Goal: Task Accomplishment & Management: Manage account settings

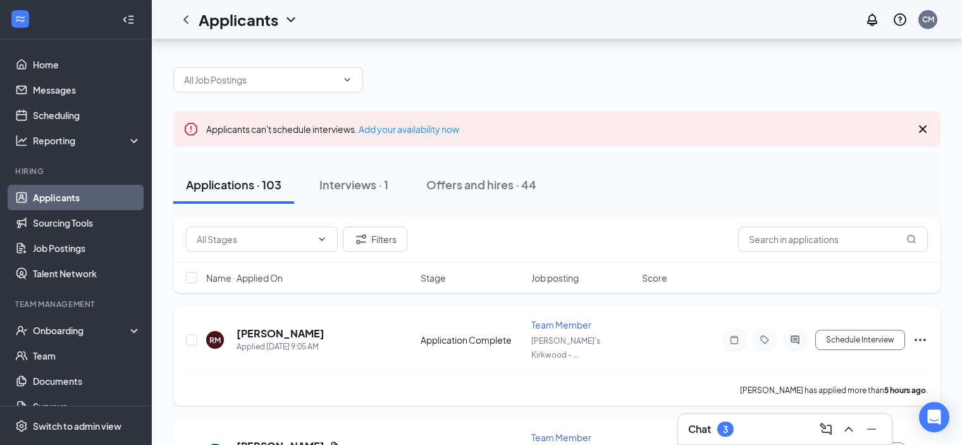
scroll to position [55, 0]
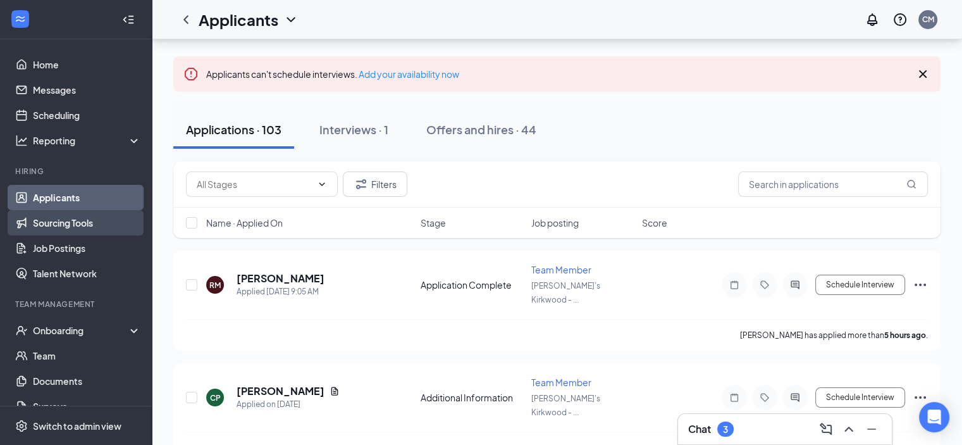
click at [57, 226] on link "Sourcing Tools" at bounding box center [87, 222] width 108 height 25
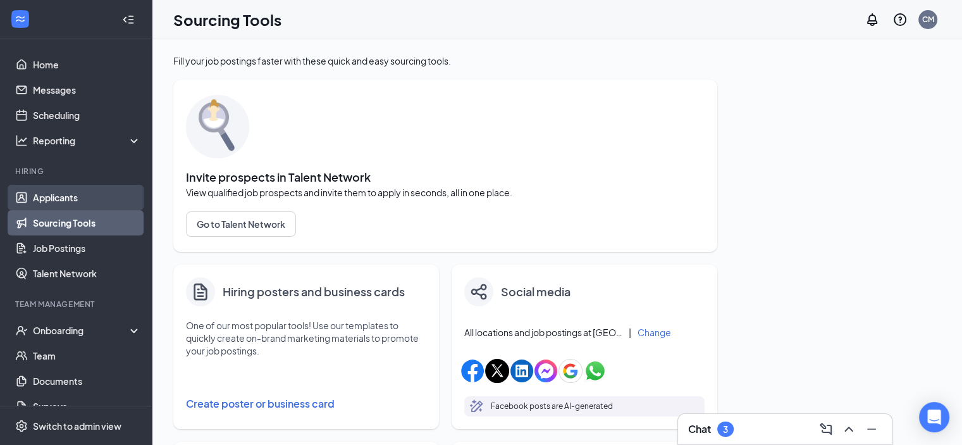
click at [59, 201] on link "Applicants" at bounding box center [87, 197] width 108 height 25
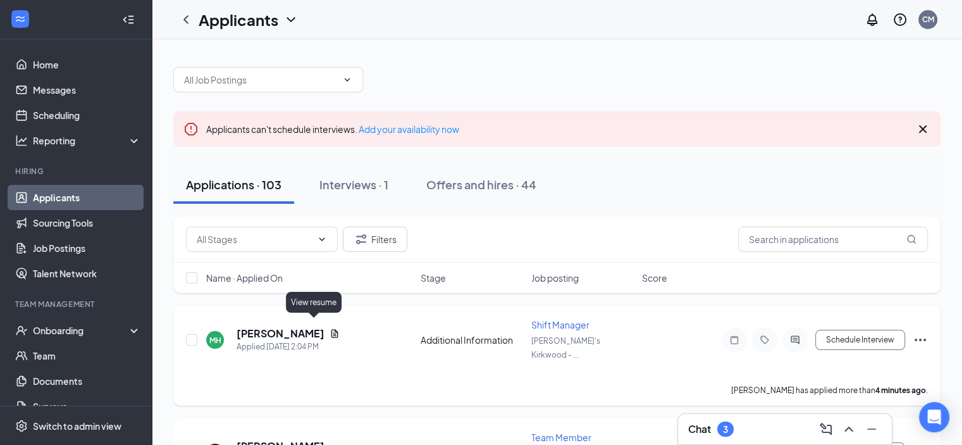
click at [332, 329] on icon "Document" at bounding box center [335, 333] width 7 height 8
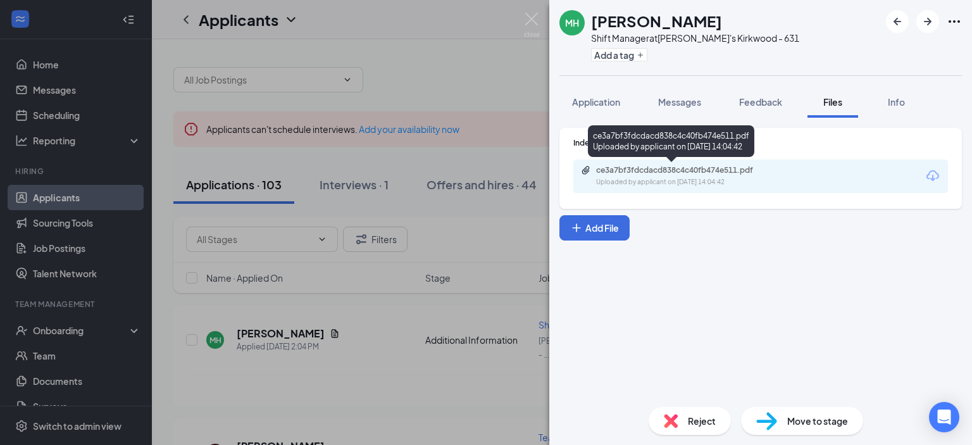
click at [673, 174] on div "ce3a7bf3fdcdacd838c4c40fb474e511.pdf" at bounding box center [684, 170] width 177 height 10
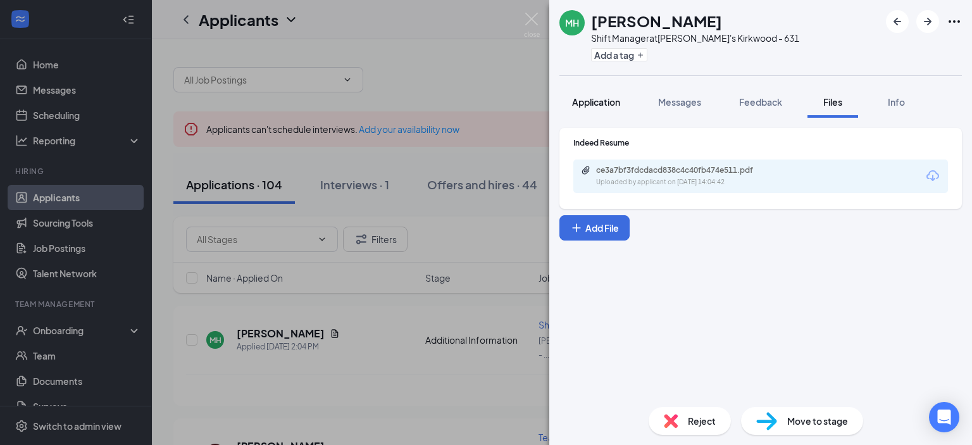
click at [597, 98] on span "Application" at bounding box center [596, 101] width 48 height 11
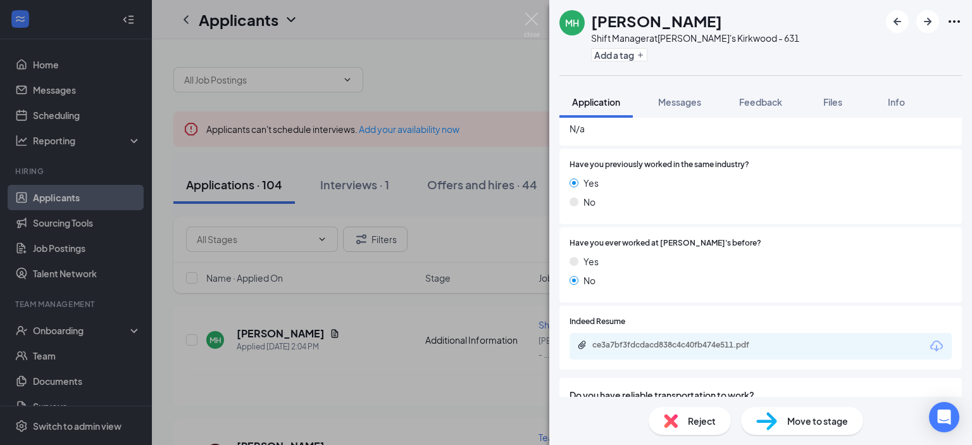
scroll to position [20, 0]
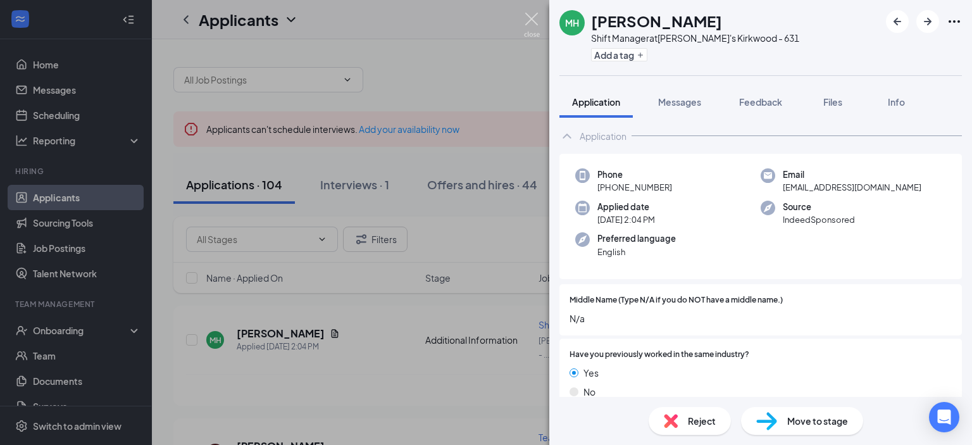
click at [526, 20] on img at bounding box center [532, 25] width 16 height 25
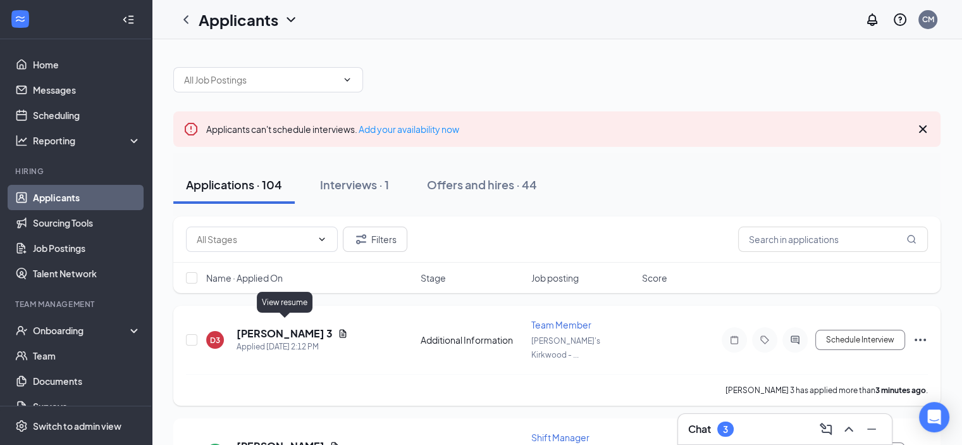
click at [340, 329] on icon "Document" at bounding box center [343, 333] width 7 height 8
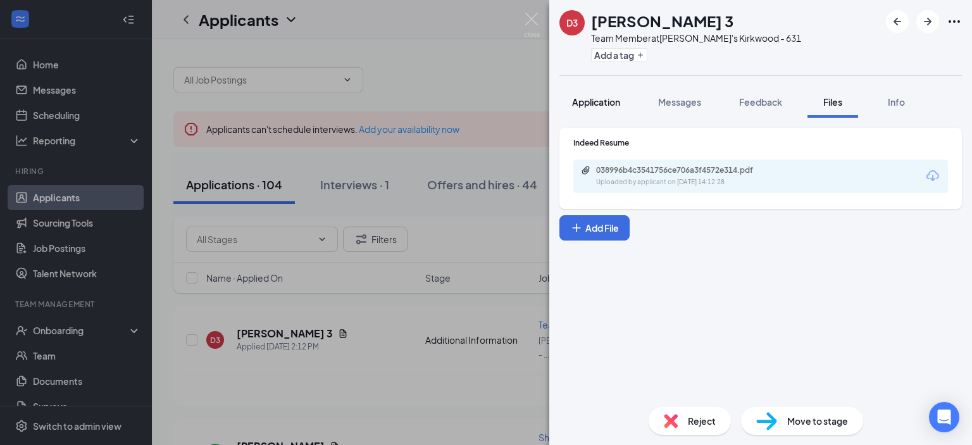
click at [595, 104] on span "Application" at bounding box center [596, 101] width 48 height 11
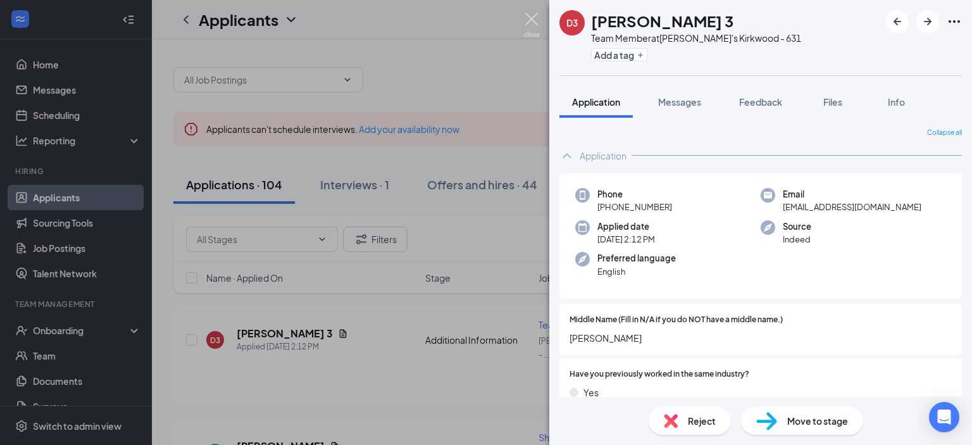
click at [533, 22] on img at bounding box center [532, 25] width 16 height 25
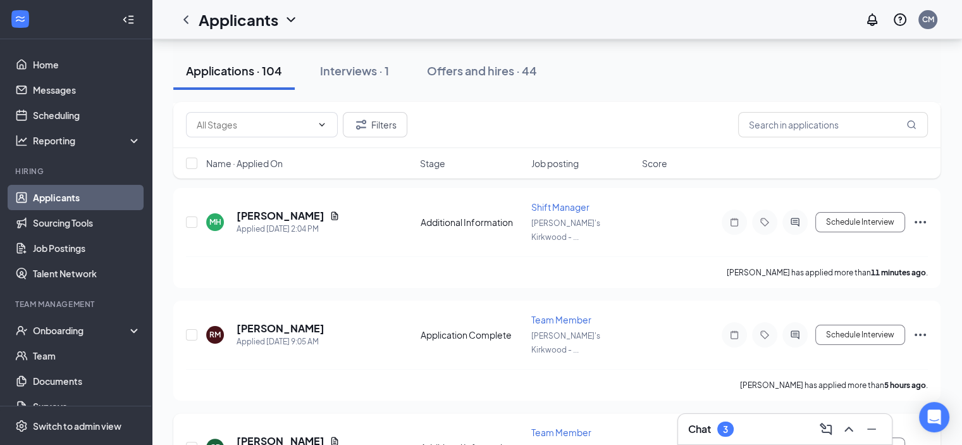
scroll to position [316, 0]
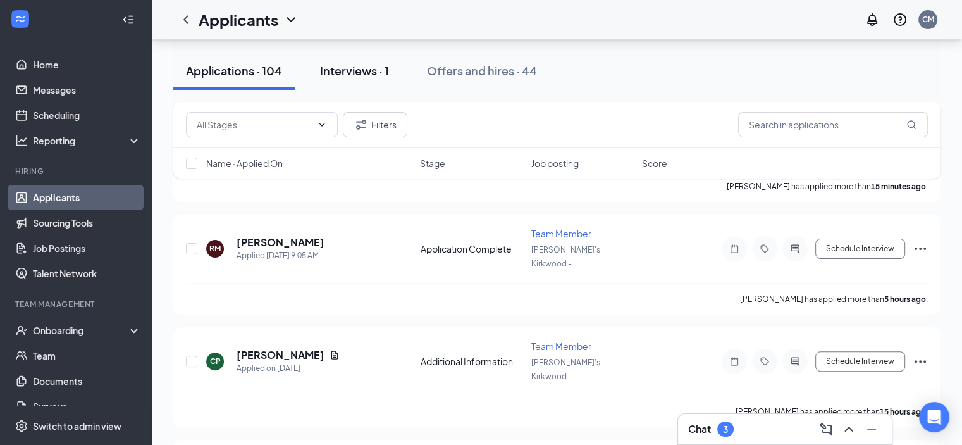
click at [351, 70] on div "Interviews · 1" at bounding box center [354, 71] width 69 height 16
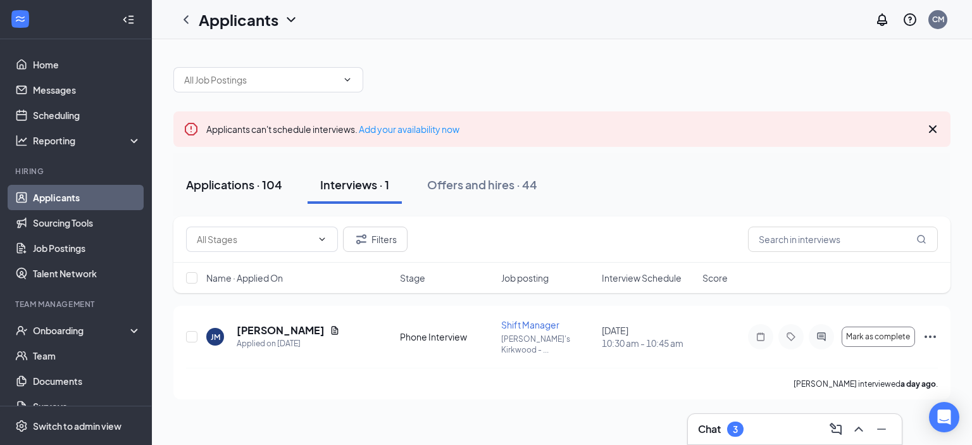
click at [230, 183] on div "Applications · 104" at bounding box center [234, 185] width 96 height 16
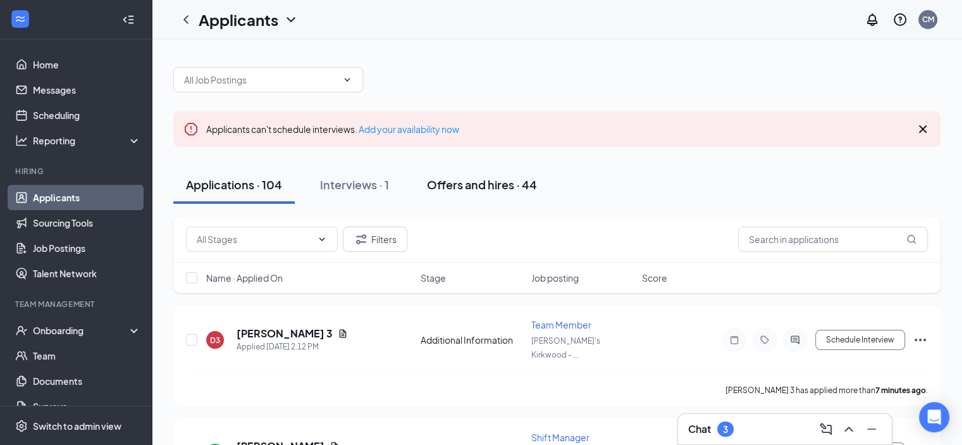
click at [499, 184] on div "Offers and hires · 44" at bounding box center [482, 185] width 110 height 16
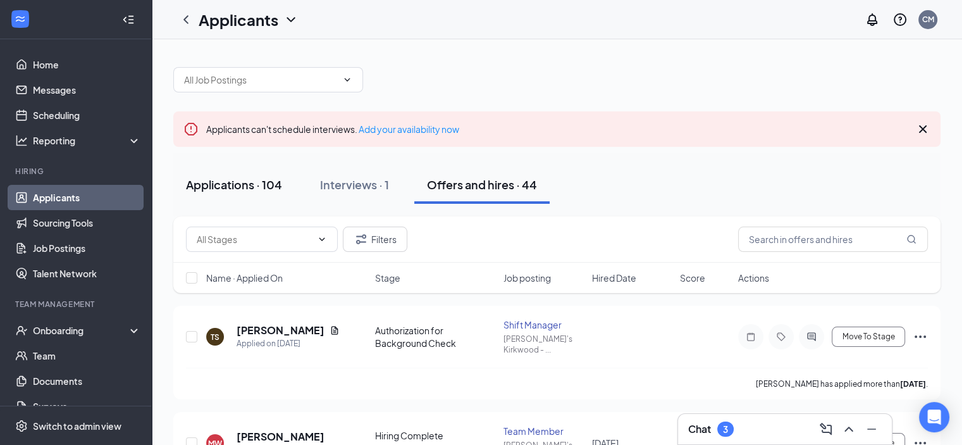
click at [227, 183] on div "Applications · 104" at bounding box center [234, 185] width 96 height 16
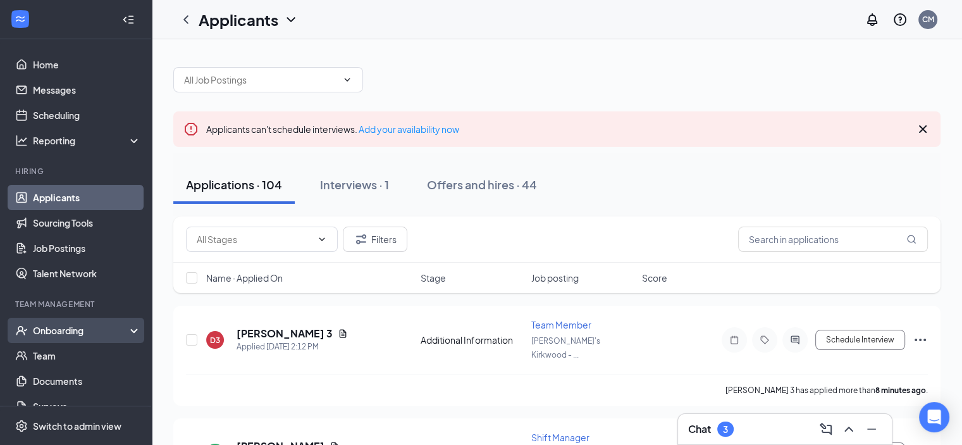
click at [44, 327] on div "Onboarding" at bounding box center [81, 330] width 97 height 13
click at [39, 356] on link "Overview" at bounding box center [87, 355] width 108 height 25
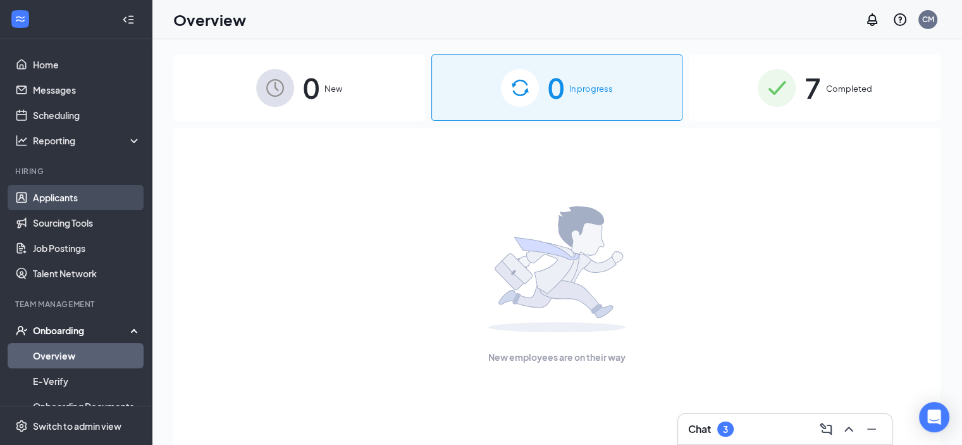
click at [53, 199] on link "Applicants" at bounding box center [87, 197] width 108 height 25
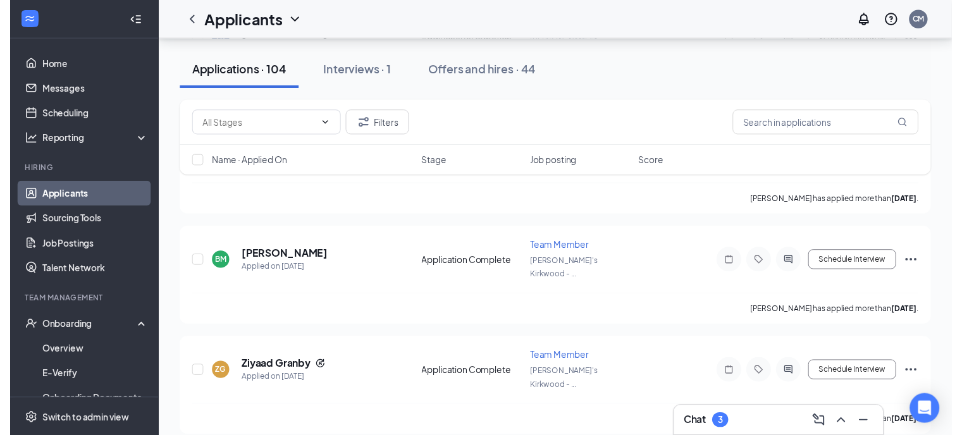
scroll to position [2088, 0]
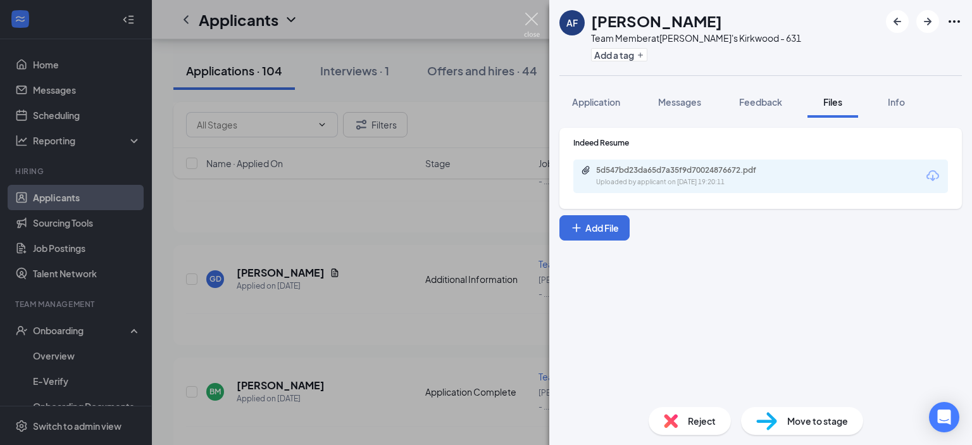
click at [533, 18] on img at bounding box center [532, 25] width 16 height 25
